Goal: Use online tool/utility: Utilize a website feature to perform a specific function

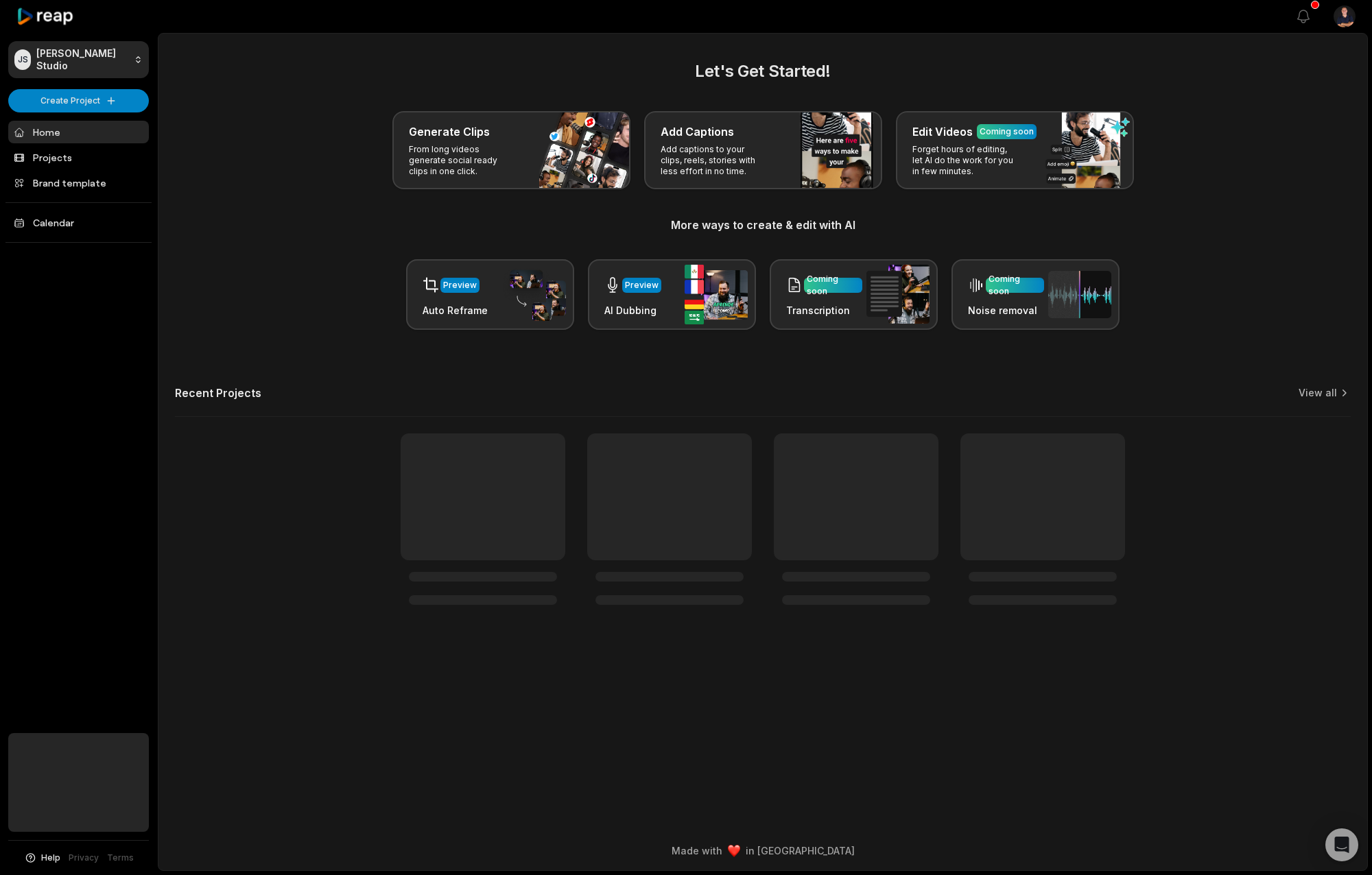
click at [364, 397] on div "Recent Projects View all" at bounding box center [762, 402] width 1176 height 31
click at [99, 100] on html "[PERSON_NAME] Studio Create Project Home Projects Brand template Calendar Help …" at bounding box center [686, 438] width 1372 height 875
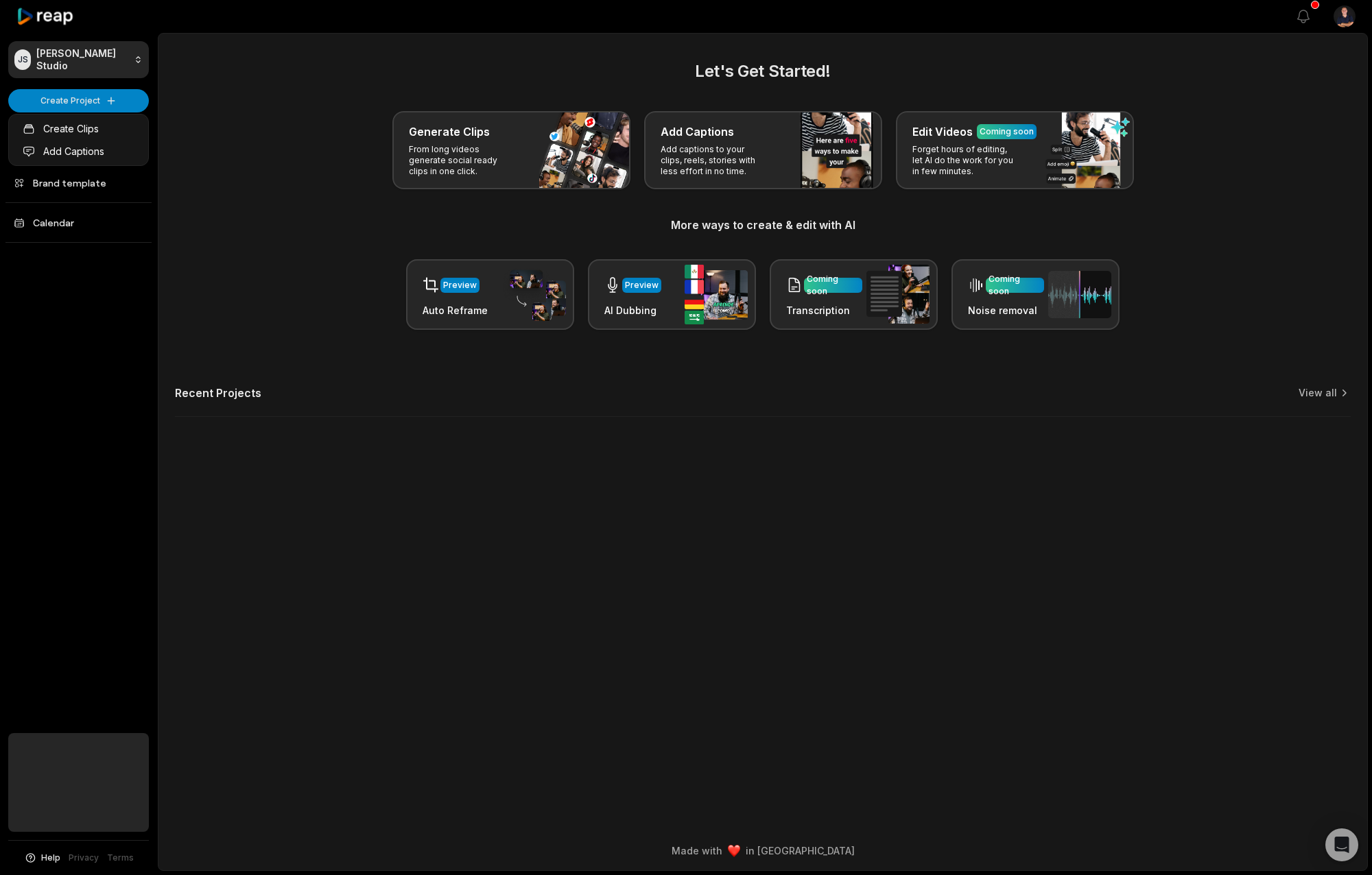
click at [476, 438] on html "[PERSON_NAME] Studio Create Project Home Projects Brand template Calendar Help …" at bounding box center [686, 438] width 1372 height 875
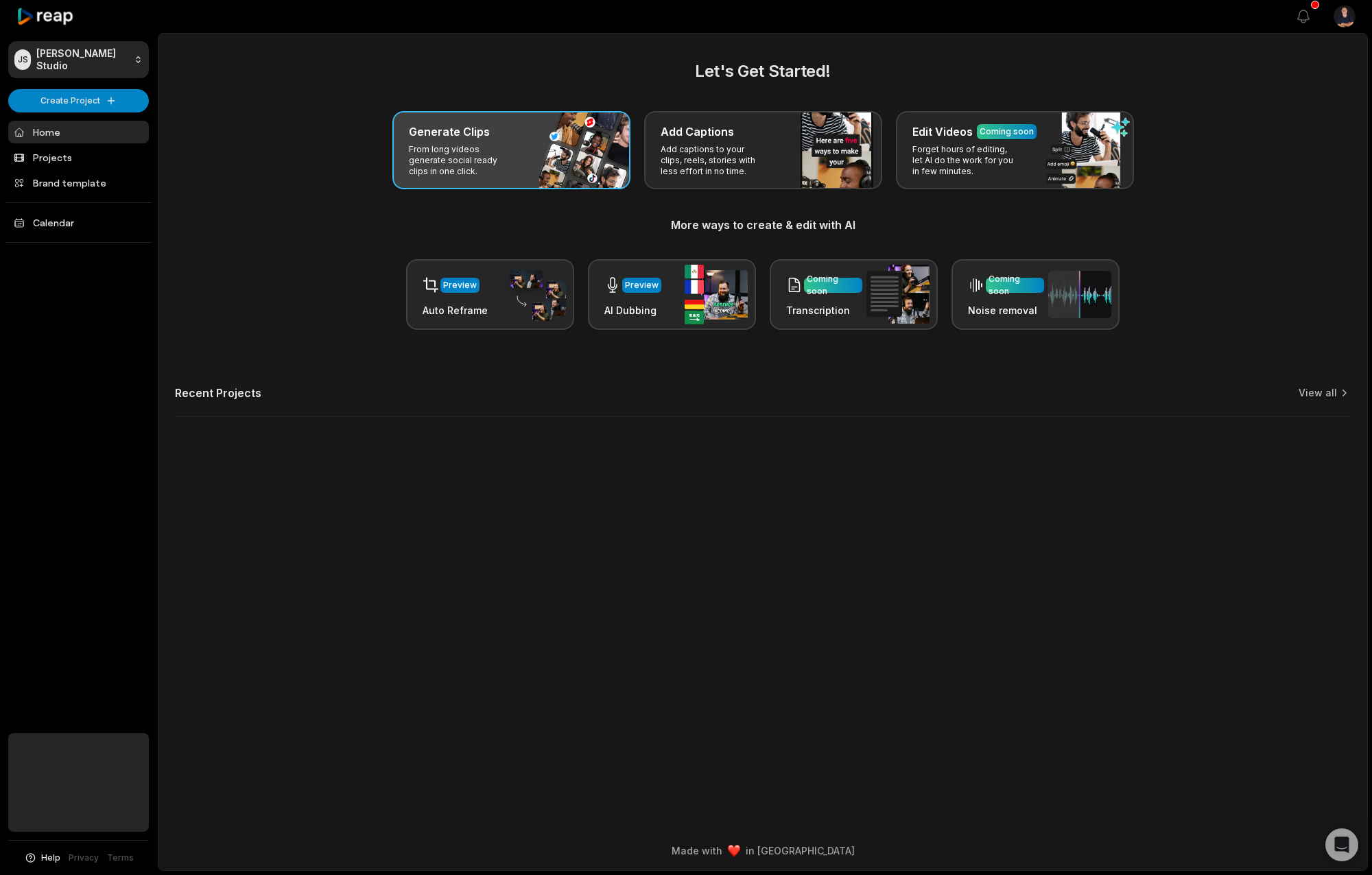
click at [464, 163] on p "From long videos generate social ready clips in one click." at bounding box center [462, 161] width 106 height 33
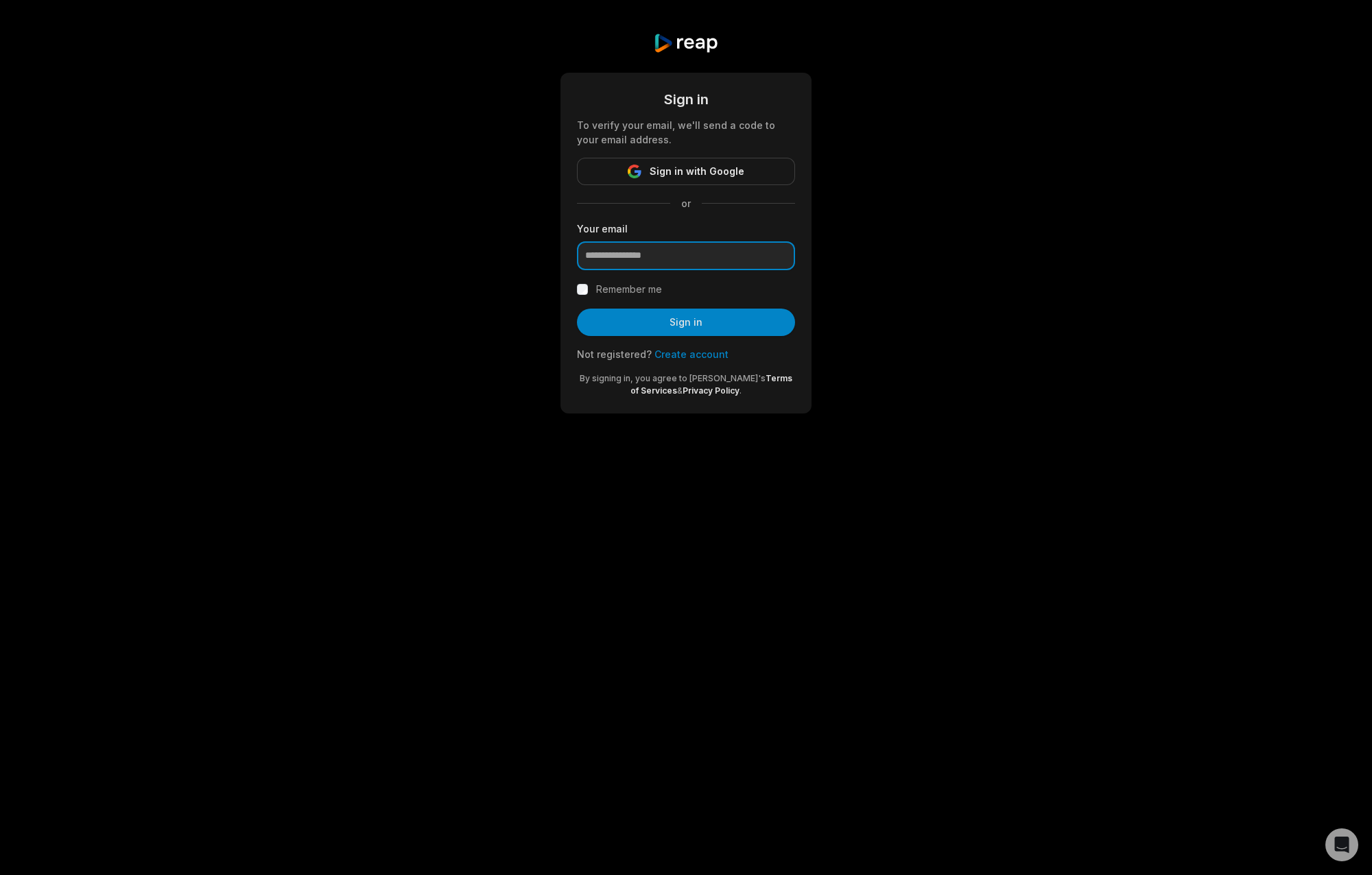
click at [652, 244] on input "email" at bounding box center [686, 256] width 218 height 29
type input "**********"
click at [656, 322] on button "Sign in" at bounding box center [686, 322] width 218 height 27
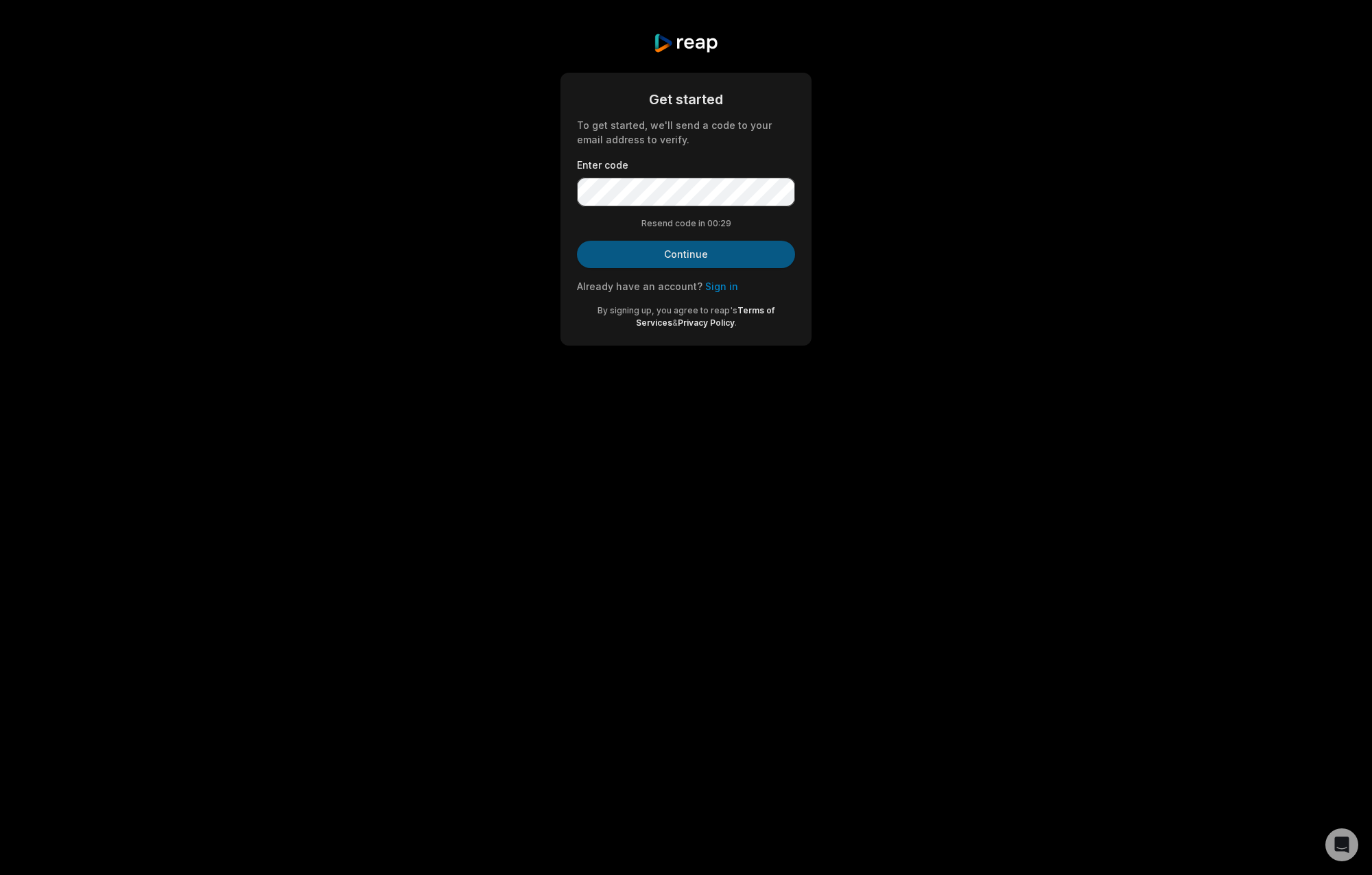
click at [678, 255] on button "Continue" at bounding box center [686, 255] width 218 height 27
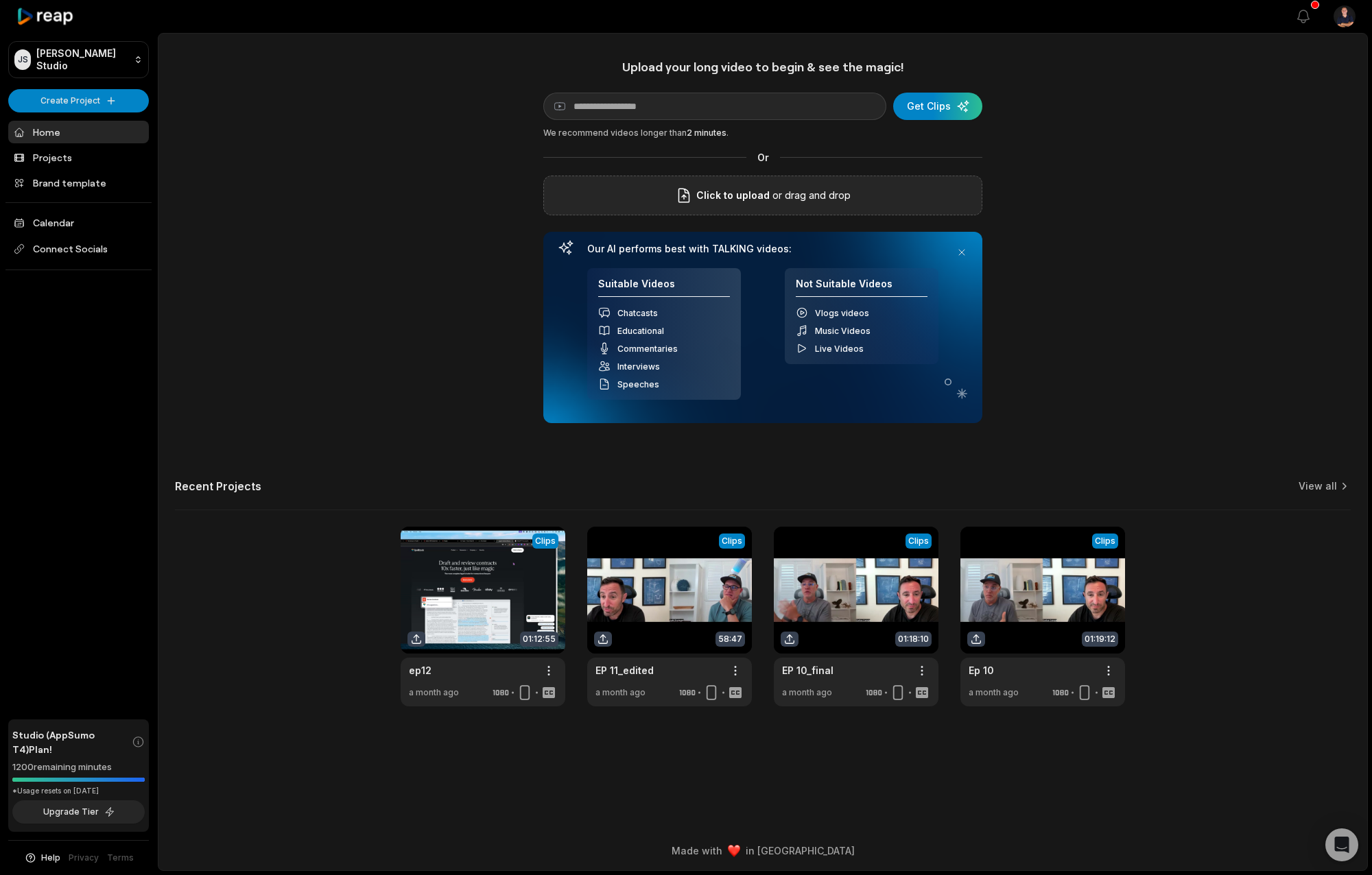
click at [744, 193] on span "Click to upload" at bounding box center [733, 195] width 73 height 16
click at [0, 0] on input "Click to upload" at bounding box center [0, 0] width 0 height 0
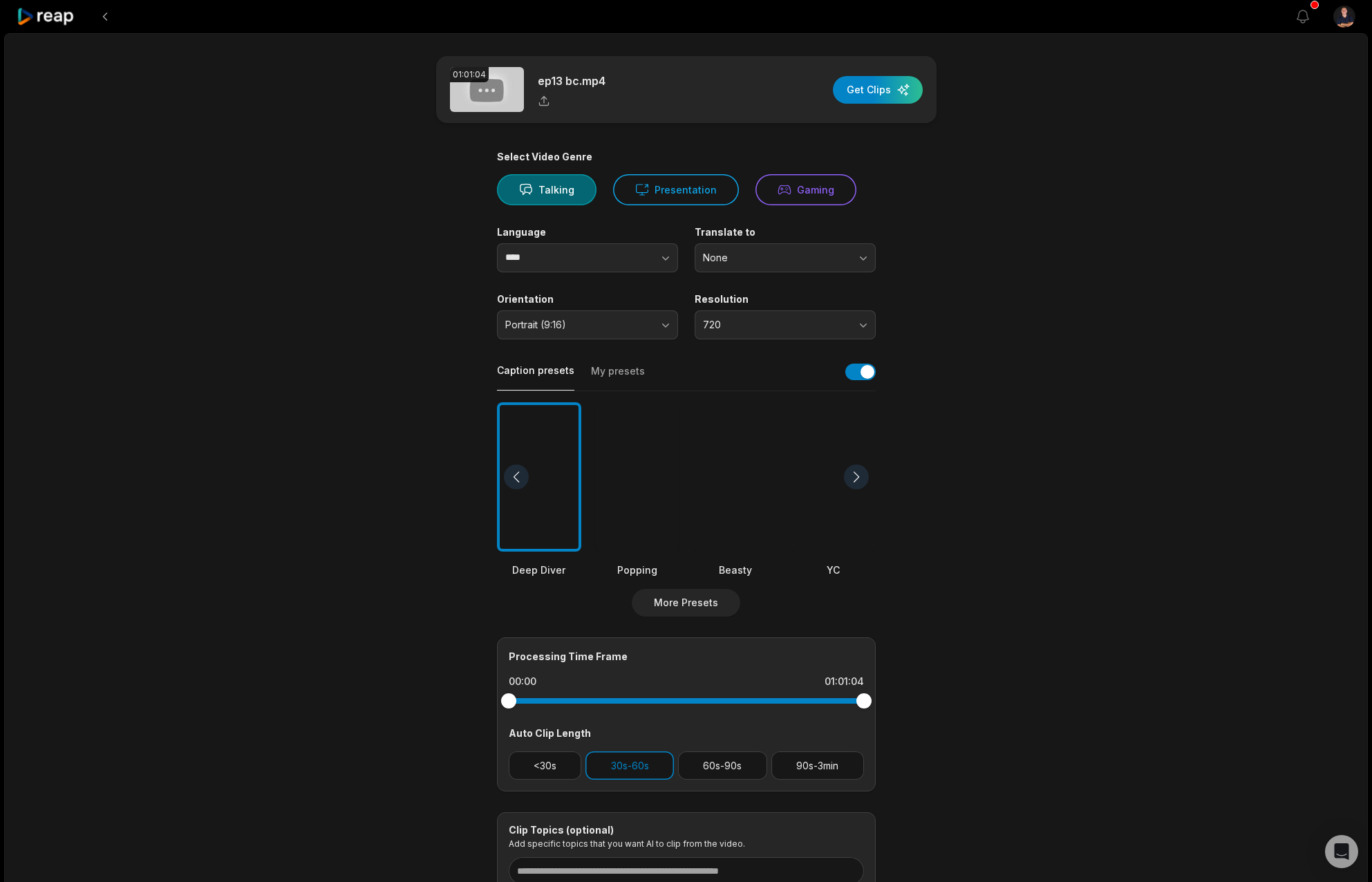
click at [653, 503] on div at bounding box center [638, 477] width 85 height 150
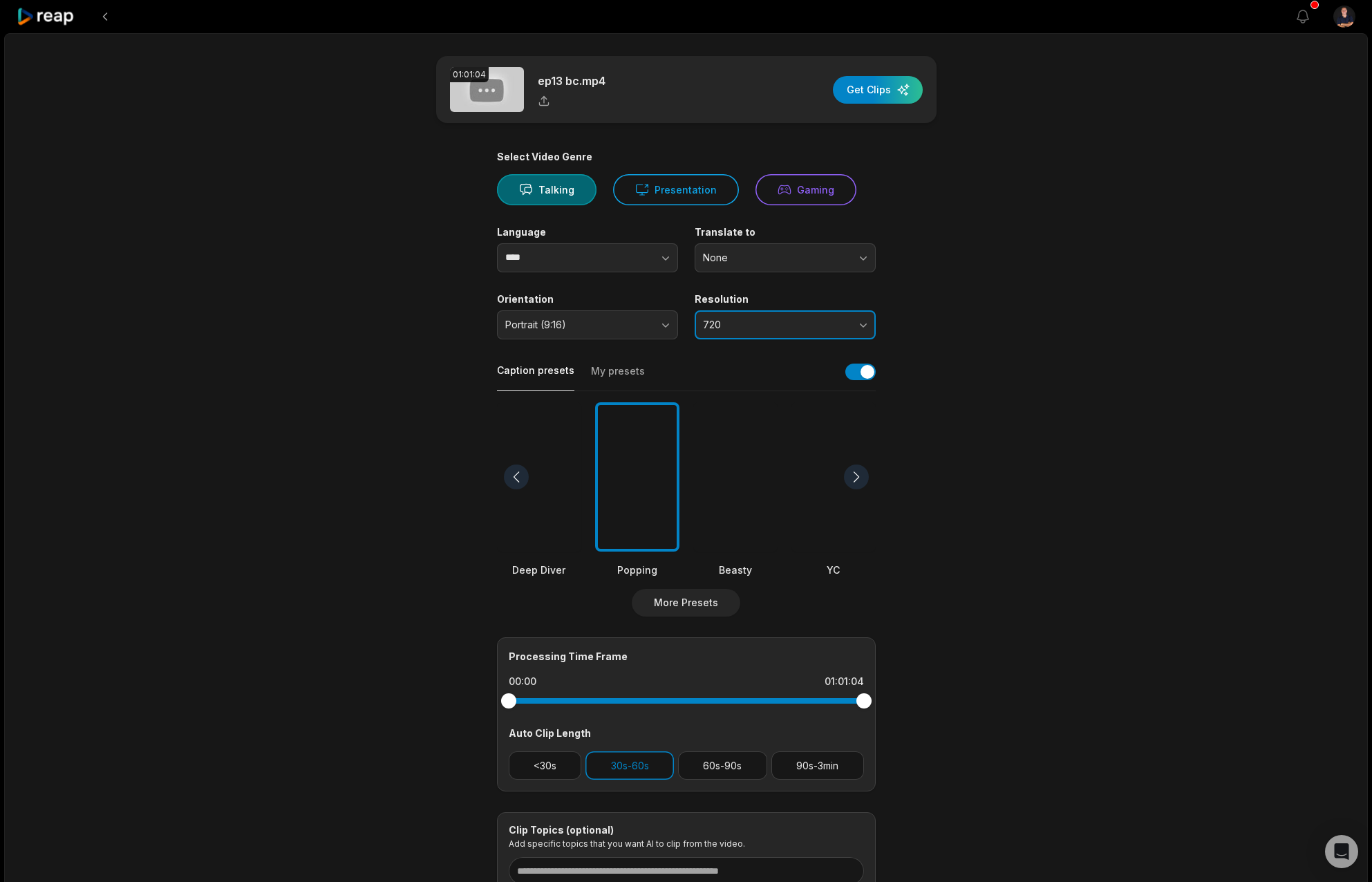
click at [770, 324] on span "720" at bounding box center [776, 325] width 145 height 13
click at [750, 376] on p "1080" at bounding box center [784, 383] width 163 height 15
click at [722, 766] on button "60s-90s" at bounding box center [722, 765] width 89 height 29
click at [809, 768] on button "90s-3min" at bounding box center [817, 765] width 93 height 29
click at [900, 87] on div "button" at bounding box center [878, 90] width 90 height 28
